Goal: Information Seeking & Learning: Learn about a topic

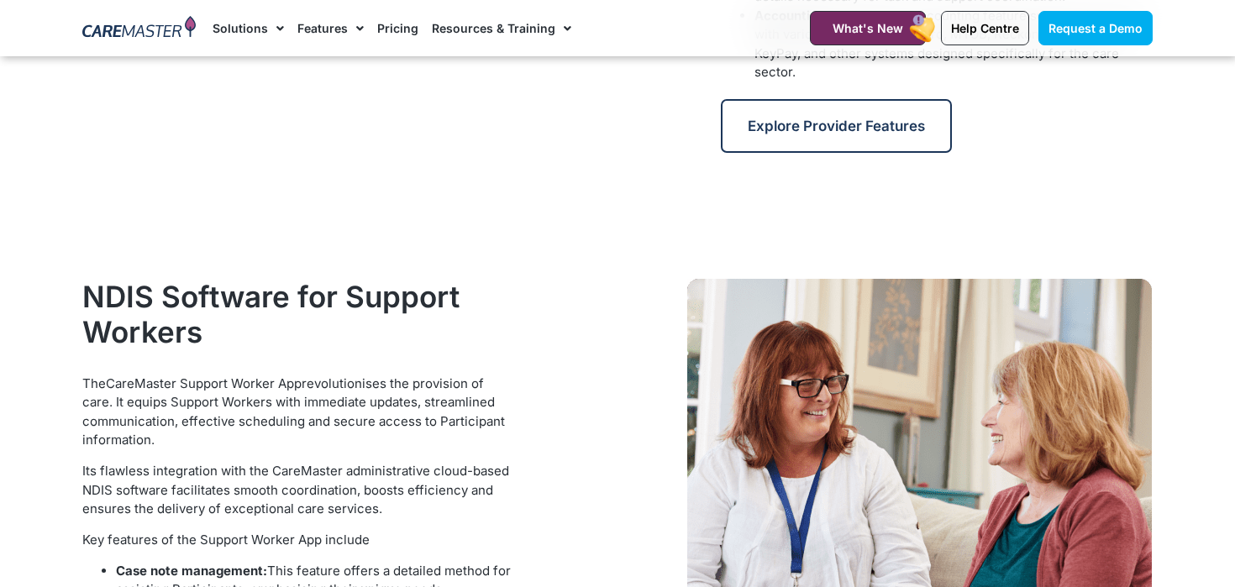
scroll to position [1093, 0]
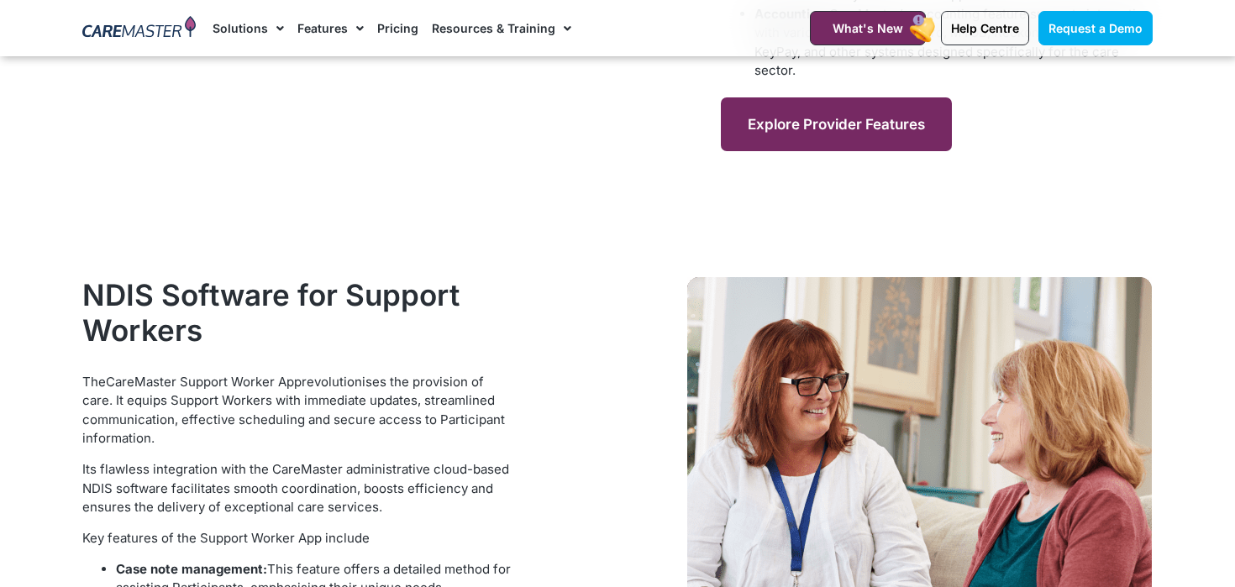
click at [813, 129] on span "Explore Provider Features" at bounding box center [835, 124] width 177 height 17
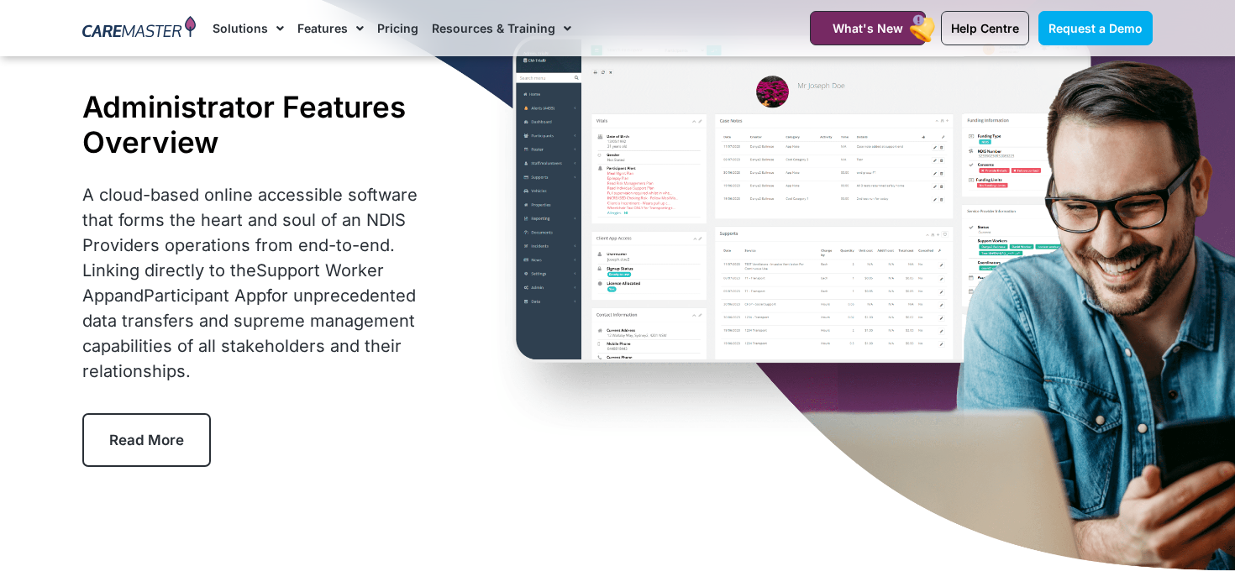
scroll to position [104, 0]
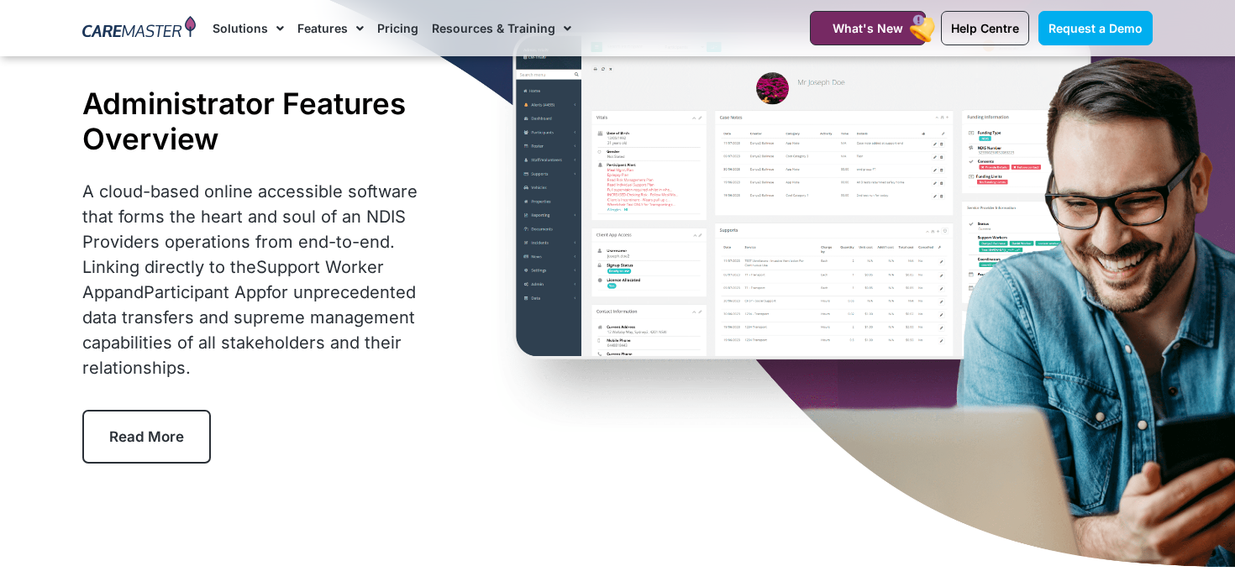
click at [144, 428] on span "Read More" at bounding box center [146, 436] width 75 height 17
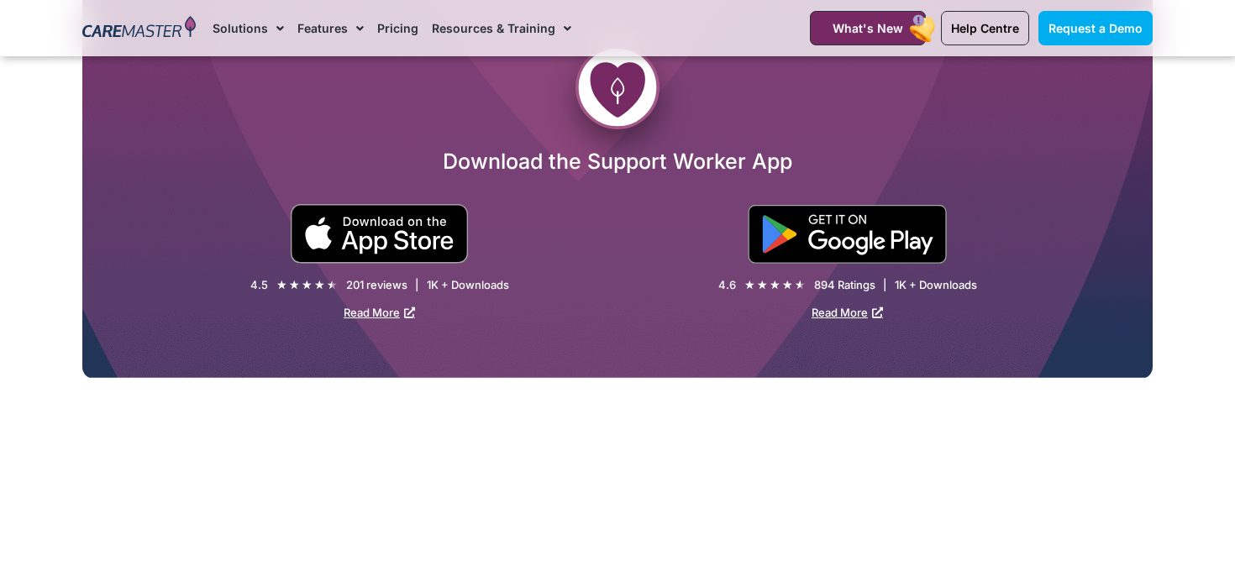
scroll to position [3042, 0]
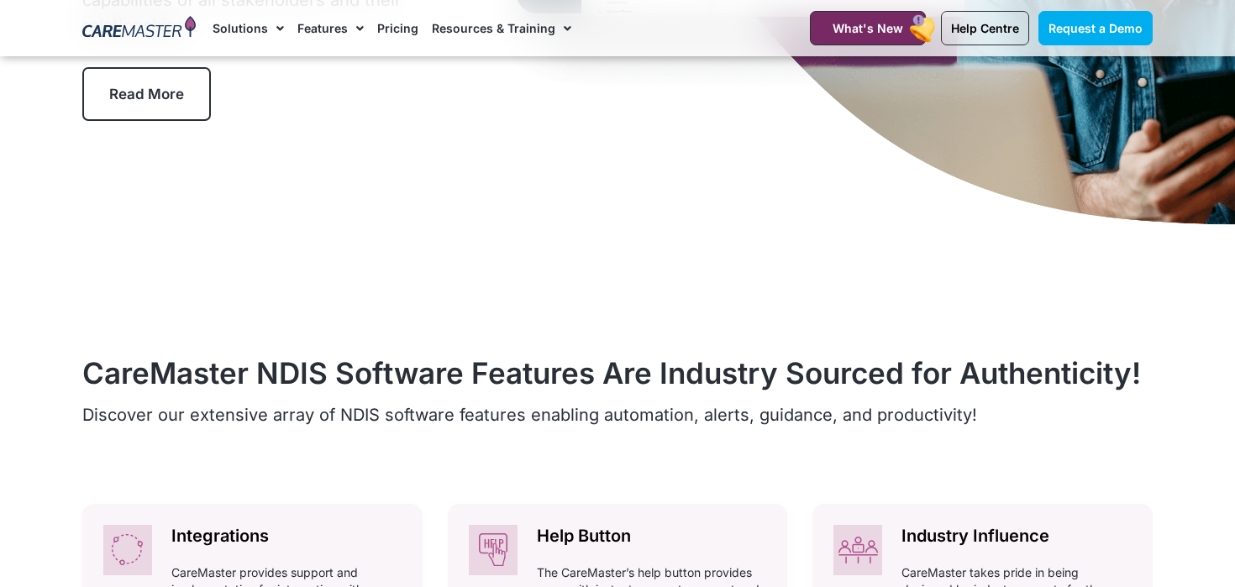
scroll to position [104, 0]
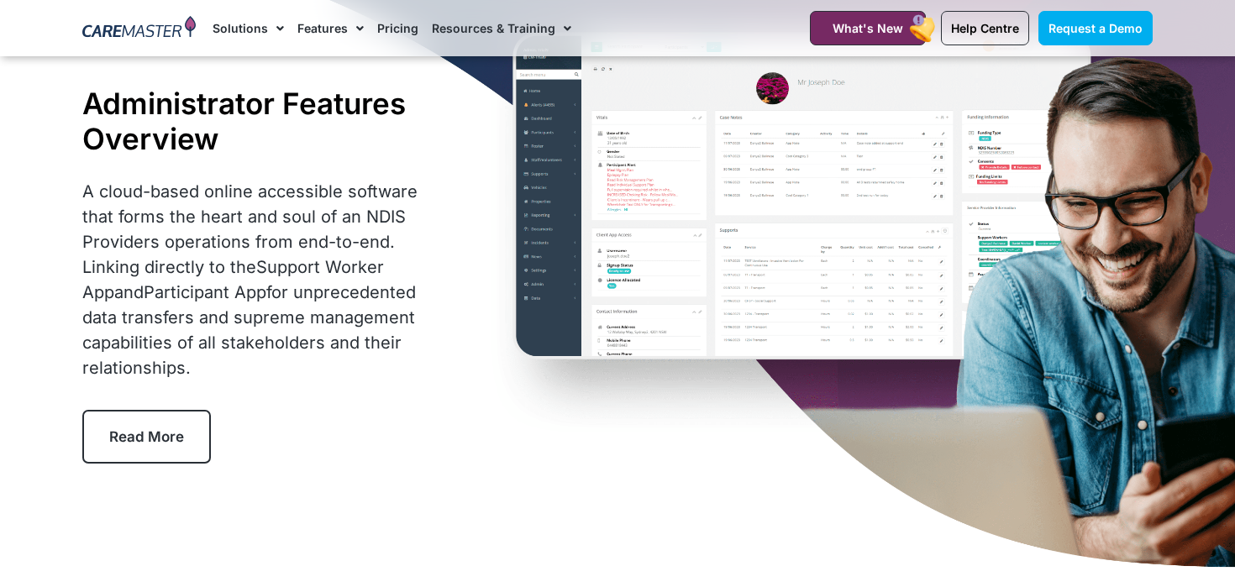
click at [335, 25] on link "Features" at bounding box center [330, 28] width 66 height 56
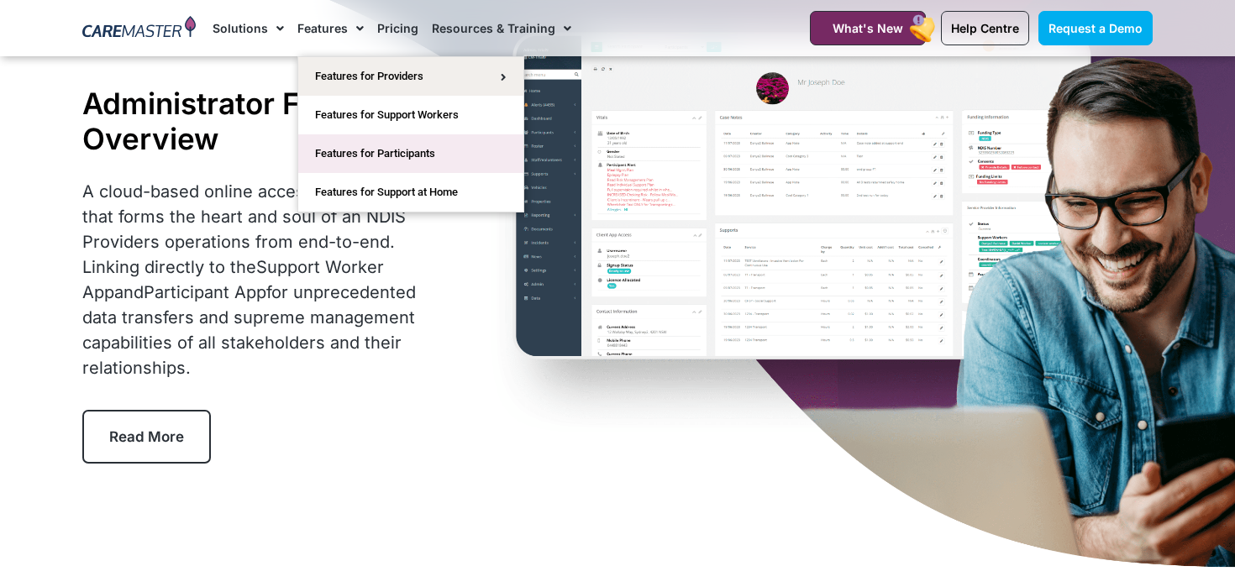
click at [378, 141] on link "Features for Participants" at bounding box center [410, 153] width 225 height 39
